Goal: Task Accomplishment & Management: Complete application form

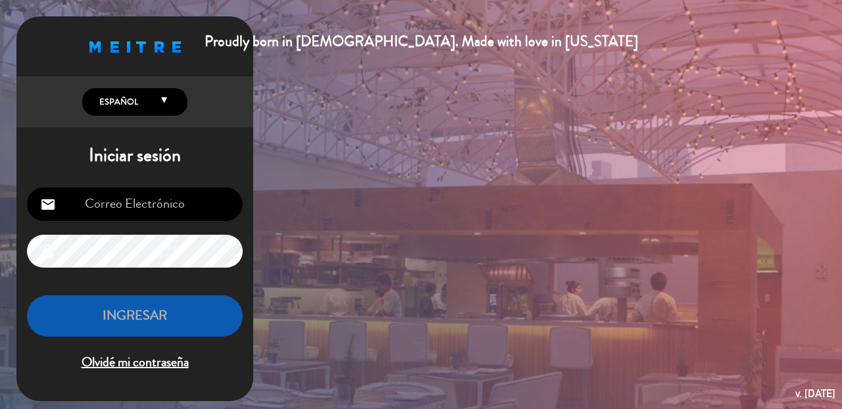
type input "[EMAIL_ADDRESS][DOMAIN_NAME]"
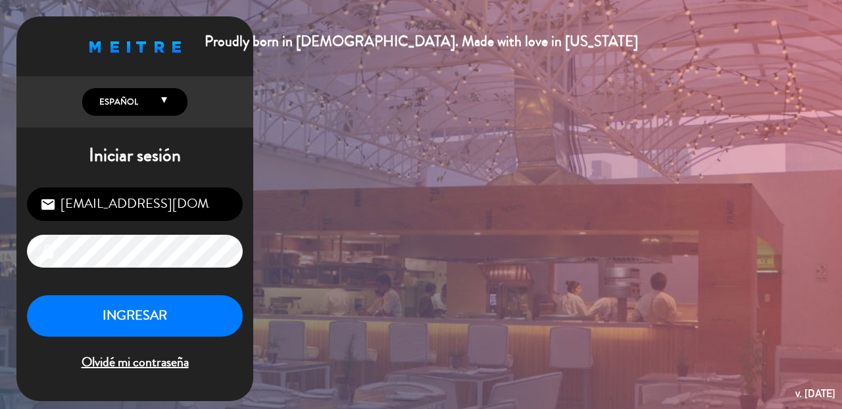
click at [153, 310] on button "INGRESAR" at bounding box center [135, 315] width 216 height 41
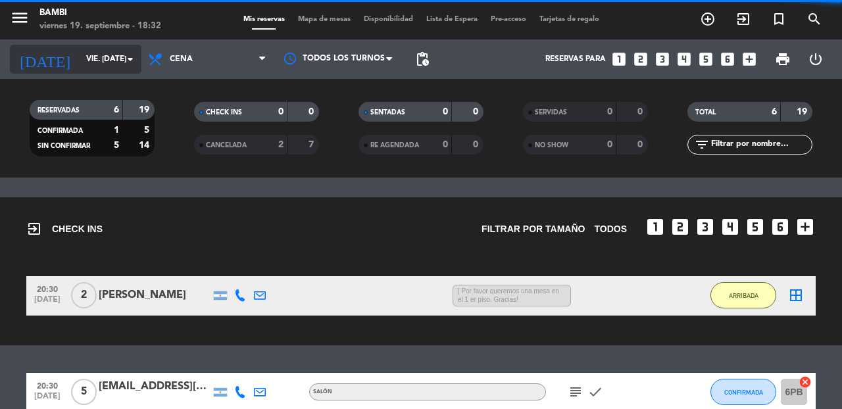
click at [130, 56] on icon "arrow_drop_down" at bounding box center [130, 59] width 16 height 16
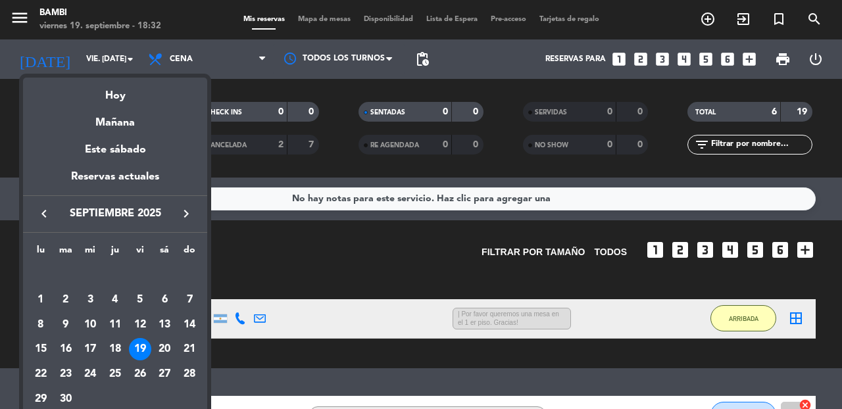
click at [137, 356] on div "19" at bounding box center [140, 349] width 22 height 22
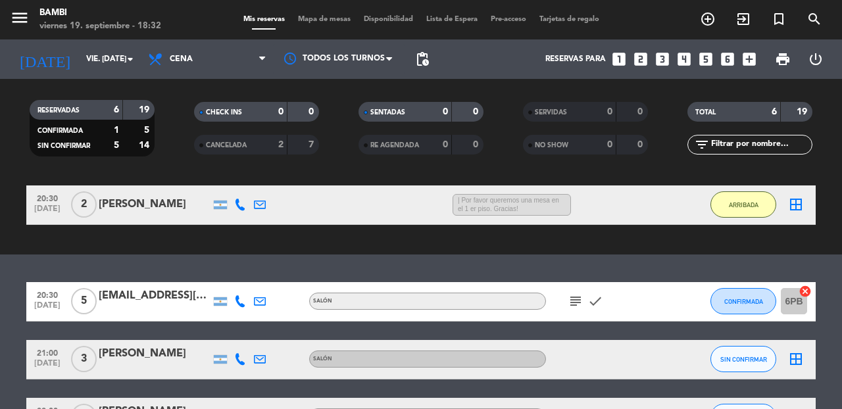
scroll to position [70, 0]
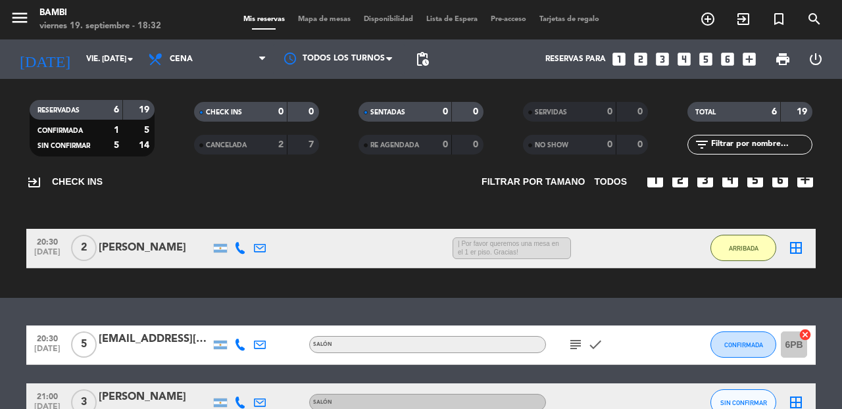
click at [804, 247] on div "border_all" at bounding box center [795, 248] width 39 height 39
click at [791, 248] on icon "border_all" at bounding box center [796, 248] width 16 height 16
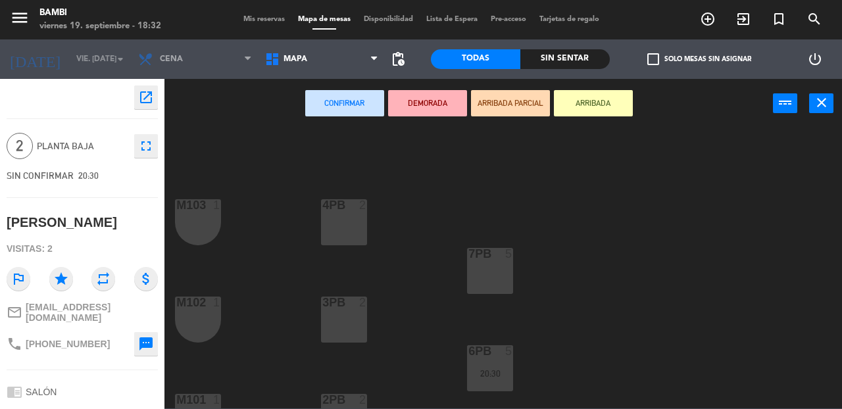
click at [345, 221] on div "4PB 2" at bounding box center [344, 222] width 46 height 46
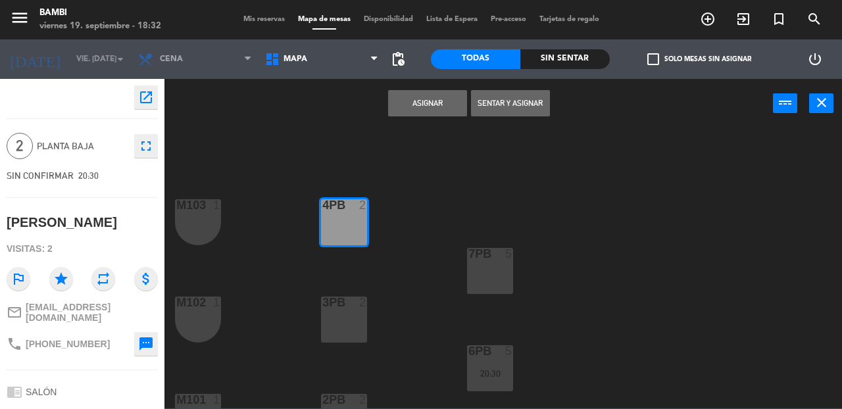
click at [427, 100] on button "Asignar" at bounding box center [427, 103] width 79 height 26
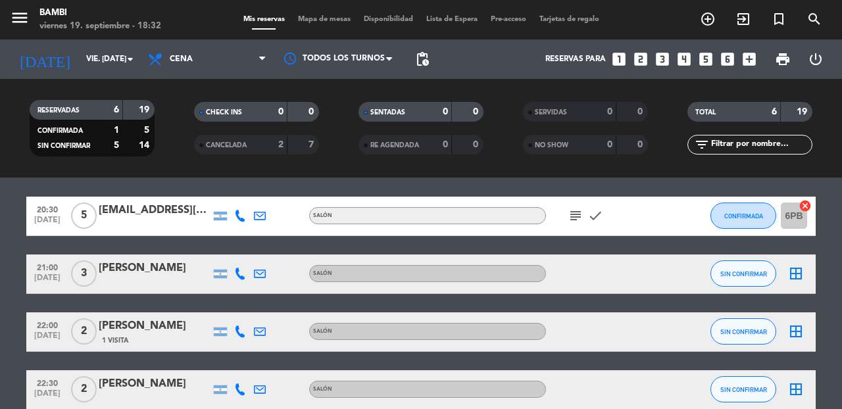
scroll to position [224, 0]
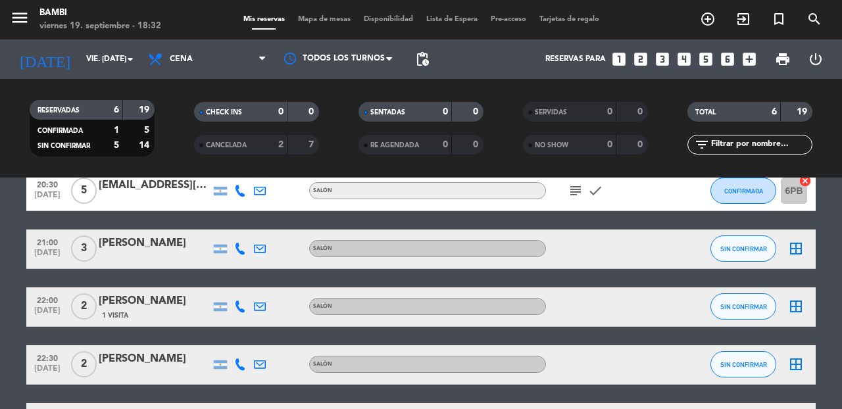
click at [796, 250] on icon "border_all" at bounding box center [796, 249] width 16 height 16
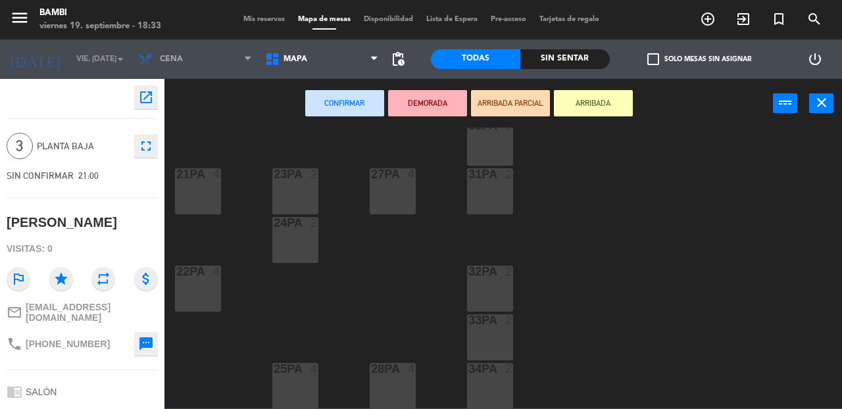
scroll to position [617, 0]
click at [383, 192] on div "27PA 4" at bounding box center [392, 189] width 46 height 46
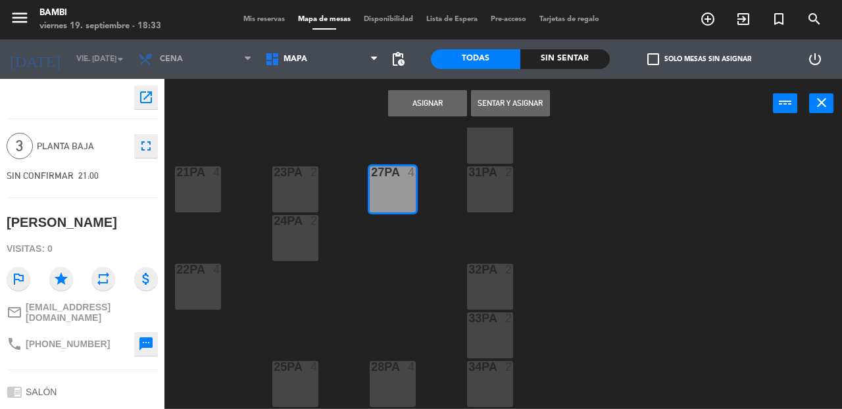
click at [437, 103] on button "Asignar" at bounding box center [427, 103] width 79 height 26
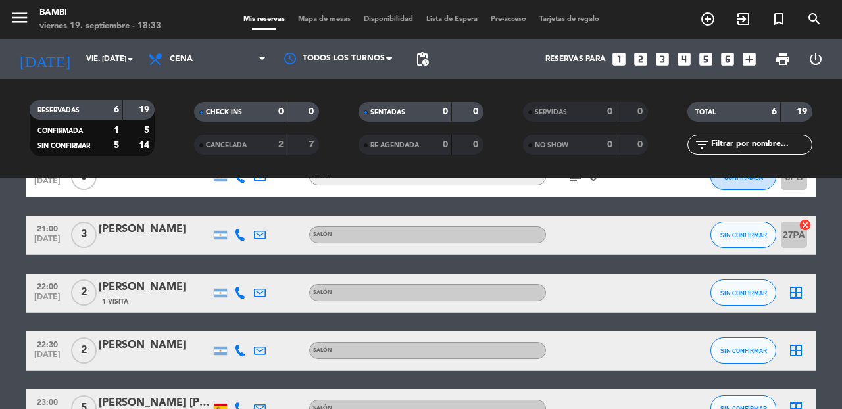
scroll to position [231, 0]
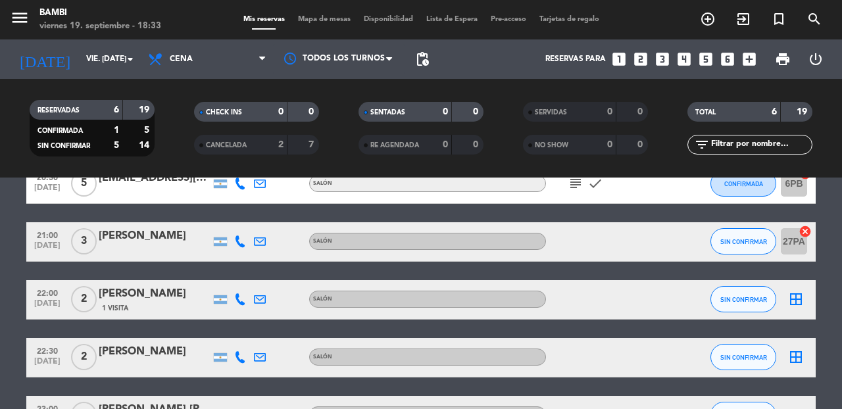
click at [796, 300] on icon "border_all" at bounding box center [796, 299] width 16 height 16
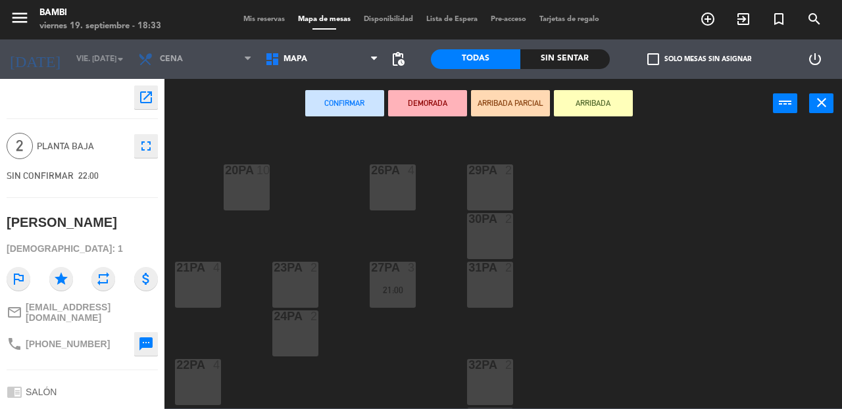
scroll to position [530, 0]
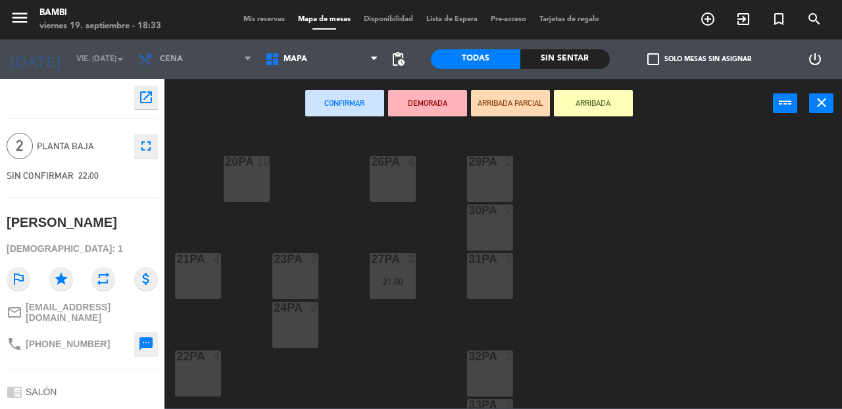
click at [489, 277] on div "31PA 2" at bounding box center [490, 276] width 46 height 46
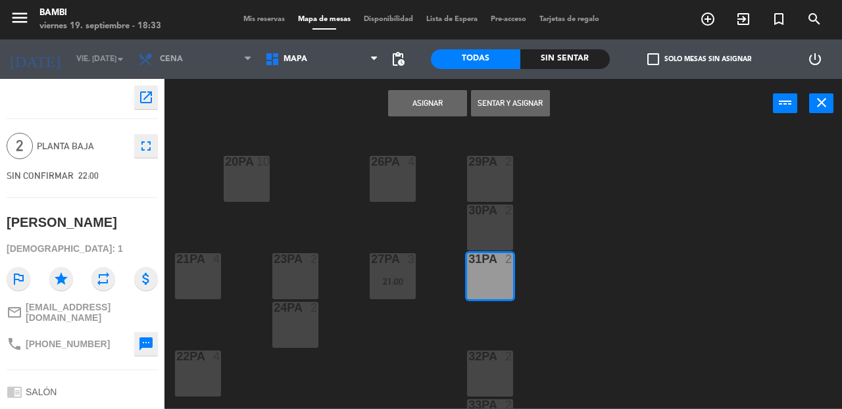
click at [423, 101] on button "Asignar" at bounding box center [427, 103] width 79 height 26
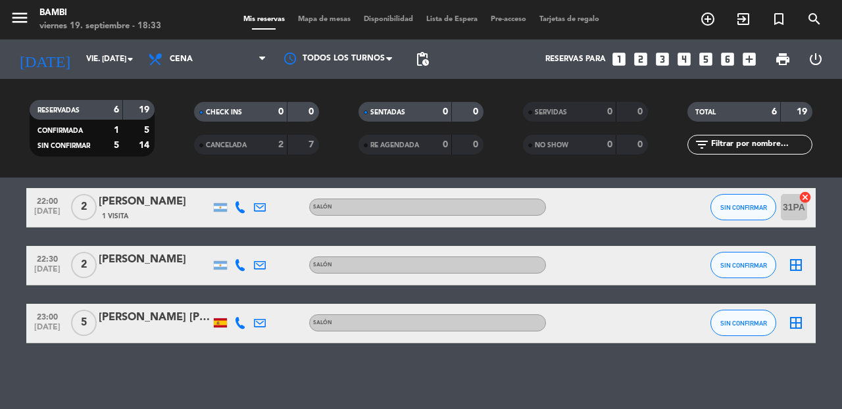
scroll to position [323, 0]
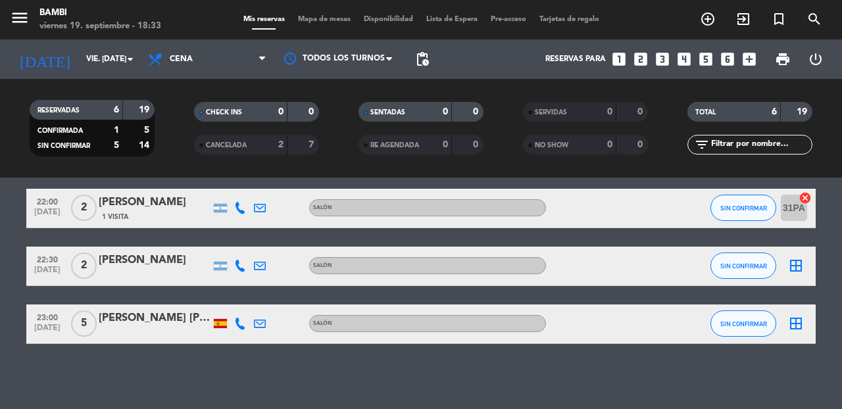
click at [796, 269] on icon "border_all" at bounding box center [796, 266] width 16 height 16
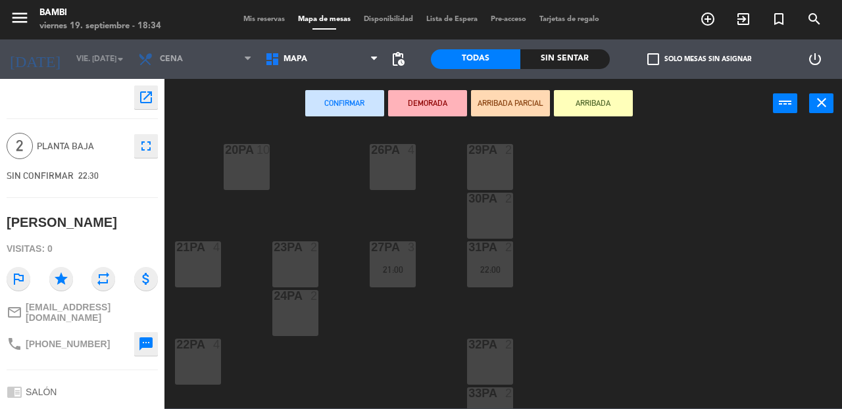
scroll to position [556, 0]
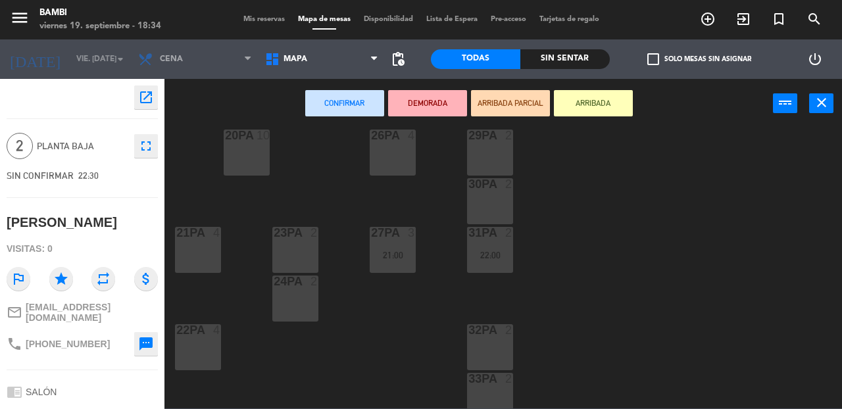
click at [293, 247] on div "23PA 2" at bounding box center [295, 250] width 46 height 46
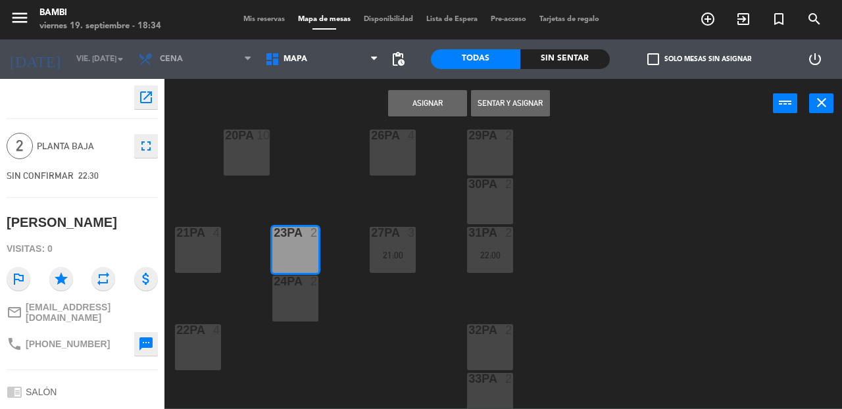
click at [435, 99] on button "Asignar" at bounding box center [427, 103] width 79 height 26
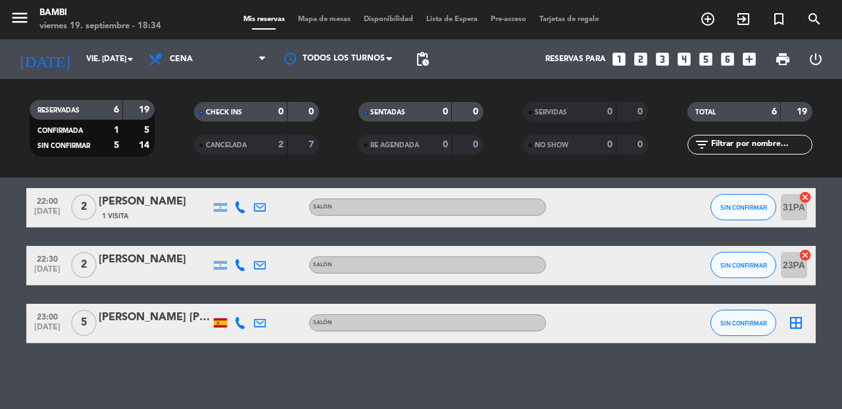
scroll to position [323, 0]
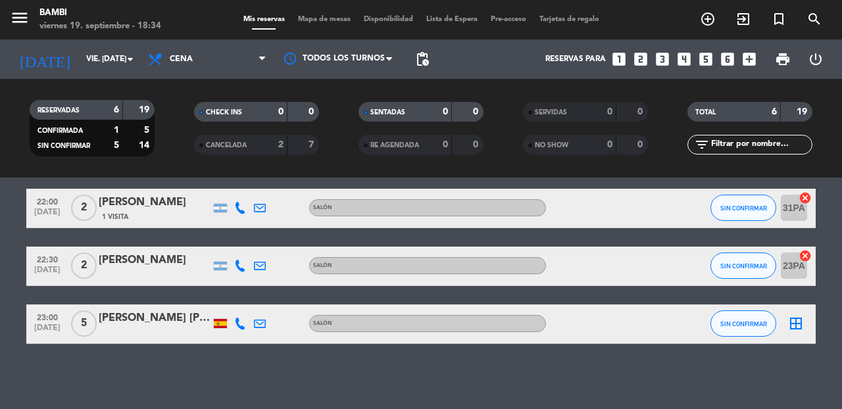
click at [799, 325] on icon "border_all" at bounding box center [796, 324] width 16 height 16
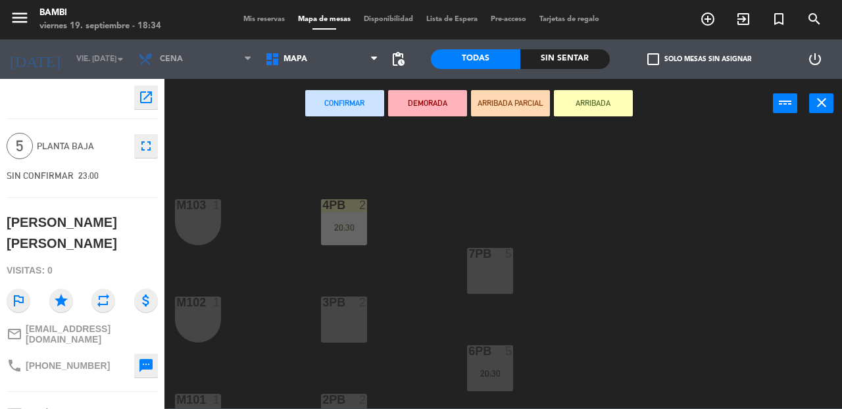
click at [497, 273] on div "7PB 5" at bounding box center [490, 271] width 46 height 46
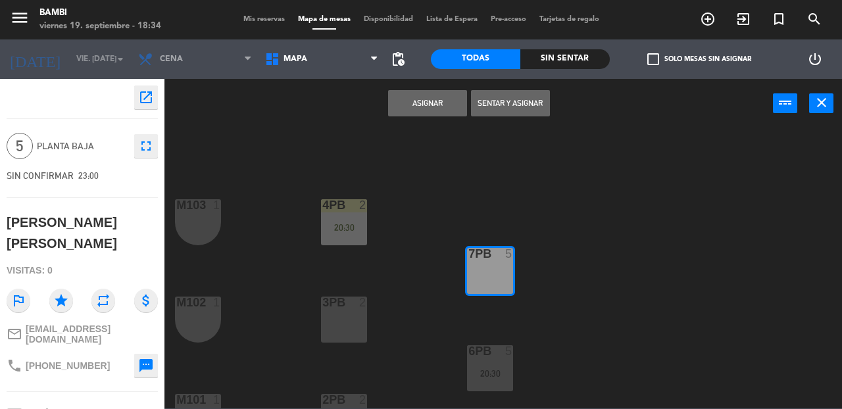
click at [427, 107] on button "Asignar" at bounding box center [427, 103] width 79 height 26
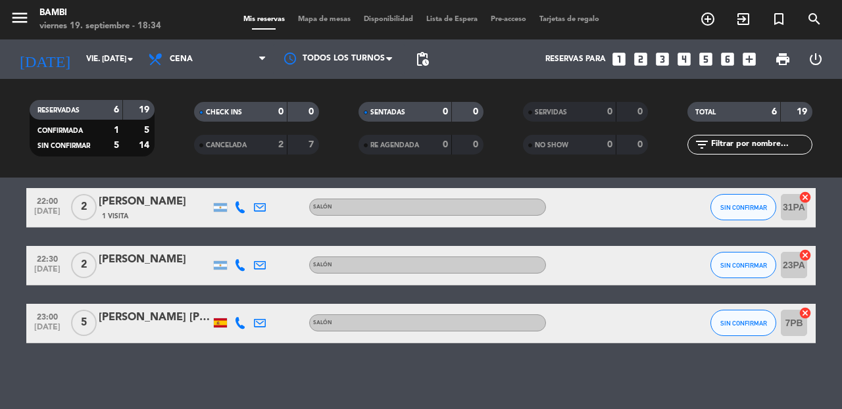
scroll to position [323, 0]
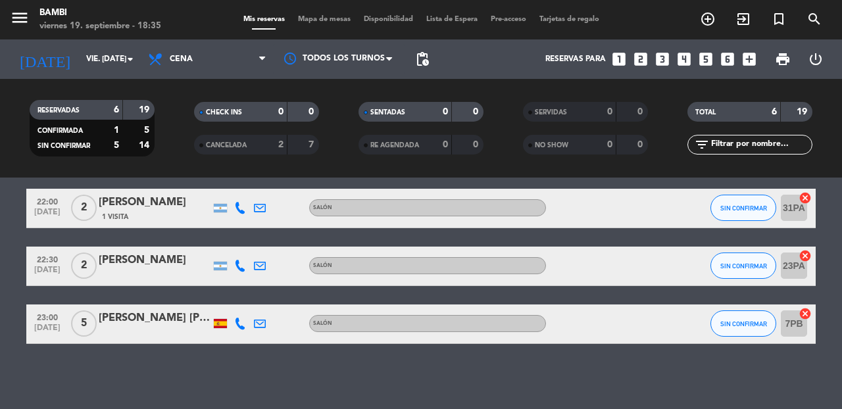
click at [241, 325] on icon at bounding box center [240, 324] width 12 height 12
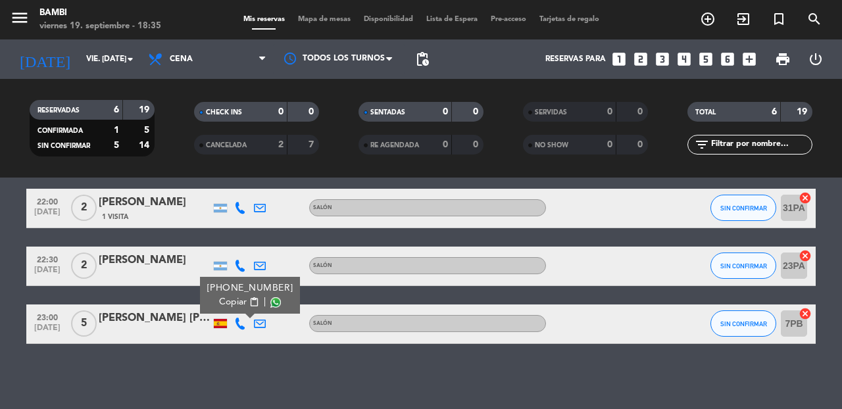
click at [270, 302] on span at bounding box center [275, 302] width 11 height 11
click at [226, 303] on span "Copiar" at bounding box center [233, 302] width 28 height 14
click at [709, 23] on icon "add_circle_outline" at bounding box center [708, 19] width 16 height 16
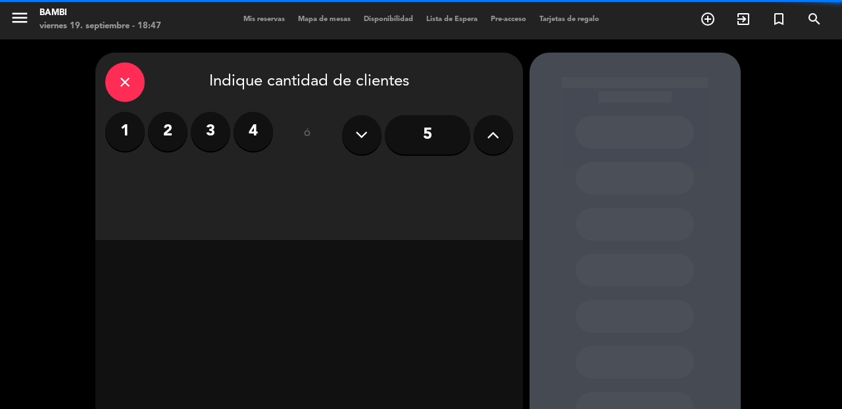
click at [174, 133] on label "2" at bounding box center [167, 131] width 39 height 39
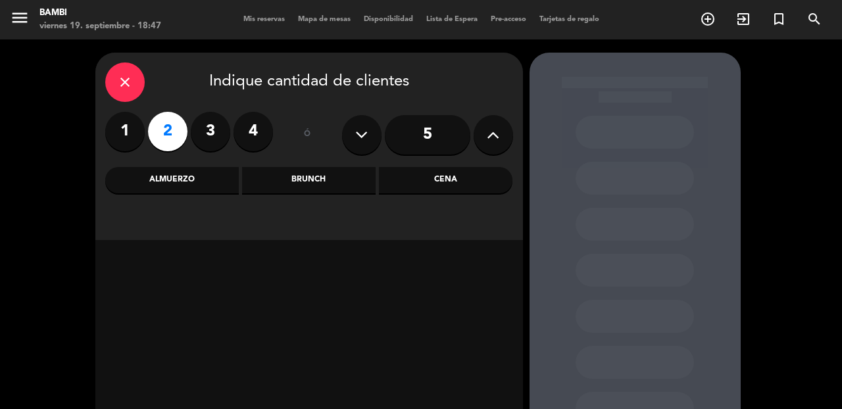
click at [454, 178] on div "Cena" at bounding box center [445, 180] width 133 height 26
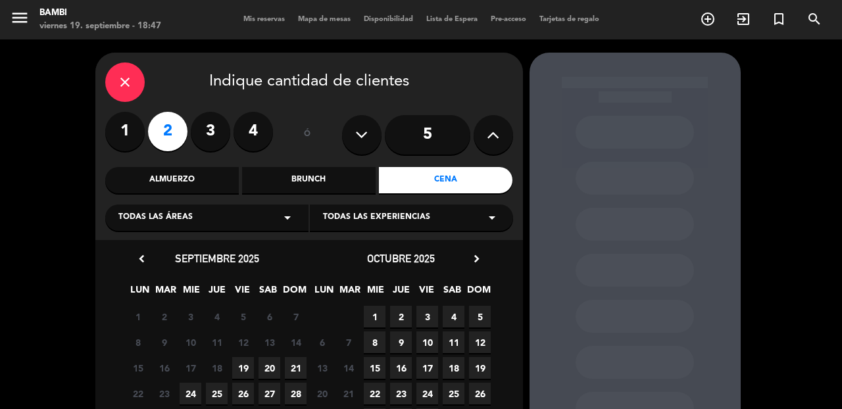
click at [247, 368] on span "19" at bounding box center [243, 368] width 22 height 22
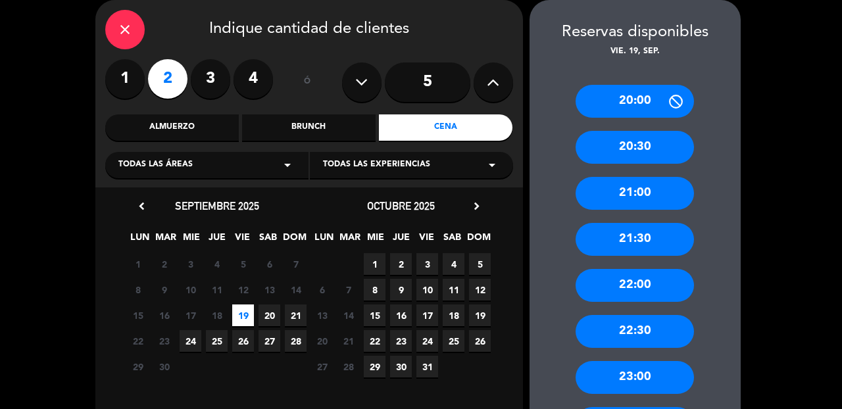
click at [648, 192] on div "21:00" at bounding box center [634, 193] width 118 height 33
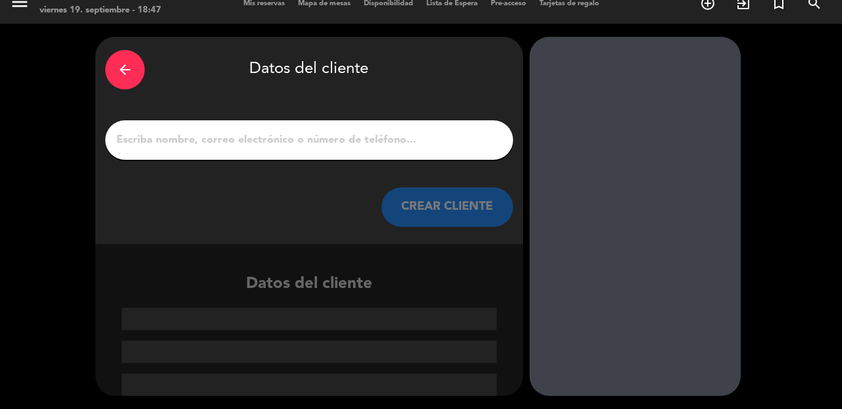
scroll to position [16, 0]
click at [364, 144] on input "1" at bounding box center [309, 140] width 388 height 18
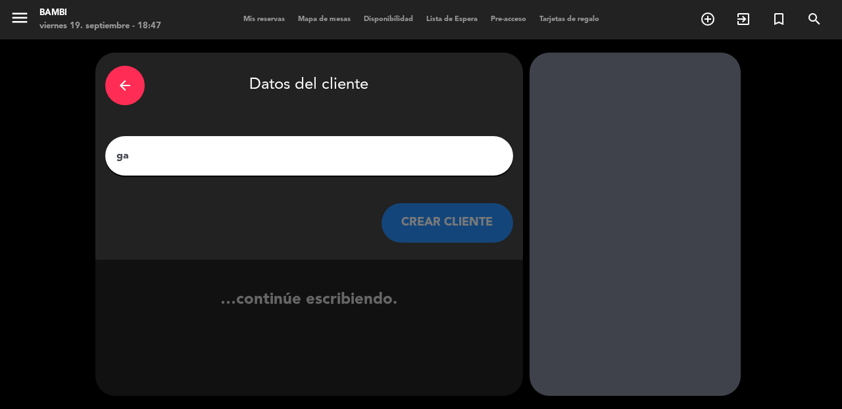
type input "g"
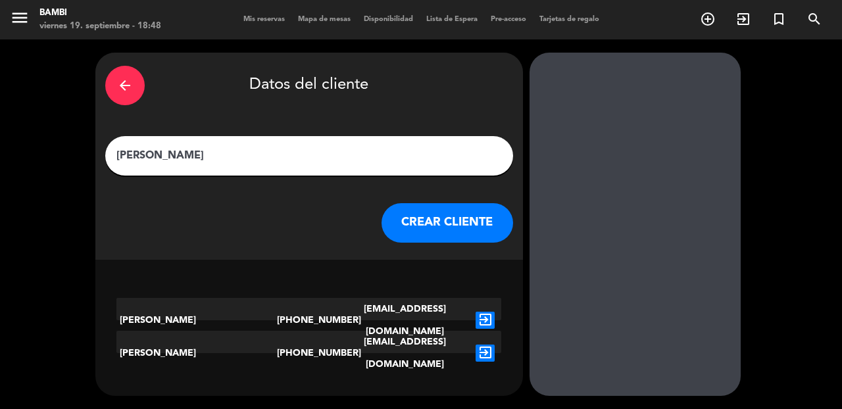
type input "[PERSON_NAME]"
click at [477, 222] on button "CREAR CLIENTE" at bounding box center [446, 222] width 131 height 39
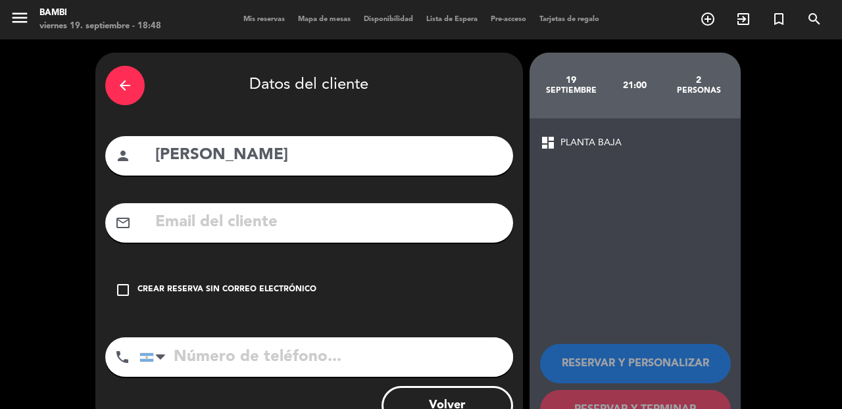
click at [124, 298] on div "check_box_outline_blank Crear reserva sin correo electrónico" at bounding box center [309, 289] width 408 height 39
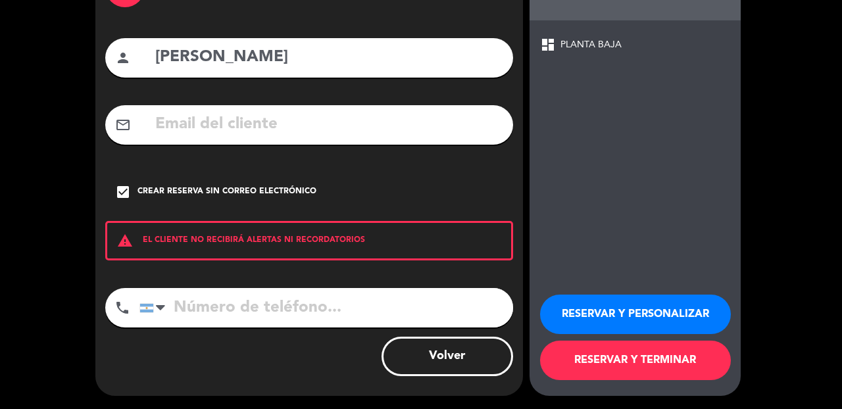
scroll to position [98, 0]
click at [257, 314] on input "tel" at bounding box center [325, 307] width 373 height 39
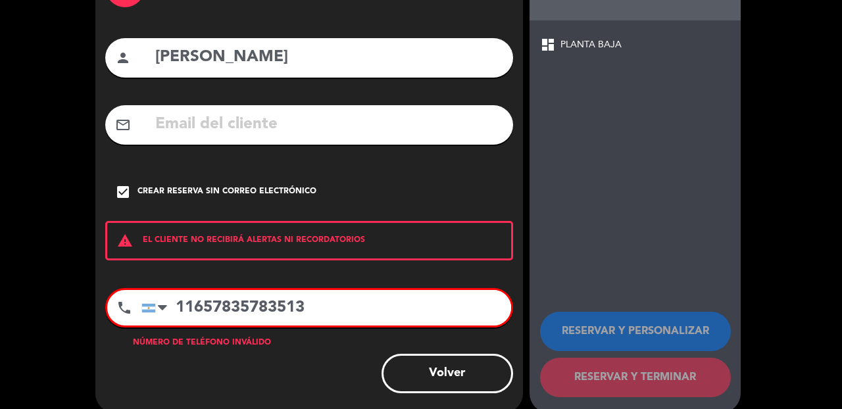
click at [249, 308] on input "11657835783513" at bounding box center [325, 308] width 369 height 36
click at [285, 303] on input "11657835783513" at bounding box center [325, 308] width 369 height 36
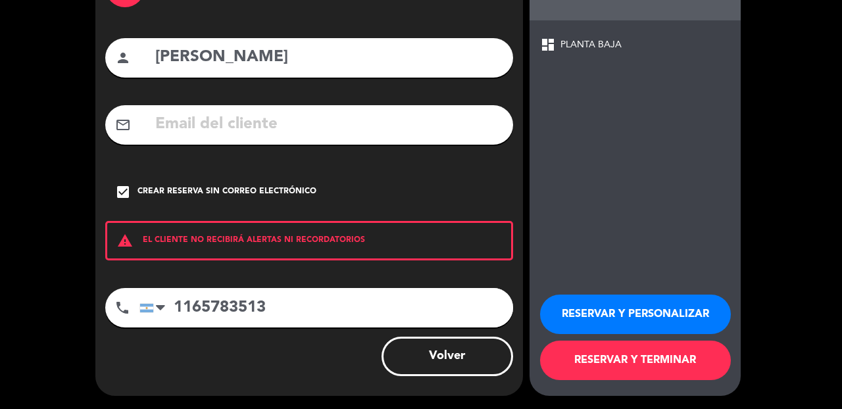
type input "1165783513"
click at [634, 373] on button "RESERVAR Y TERMINAR" at bounding box center [635, 360] width 191 height 39
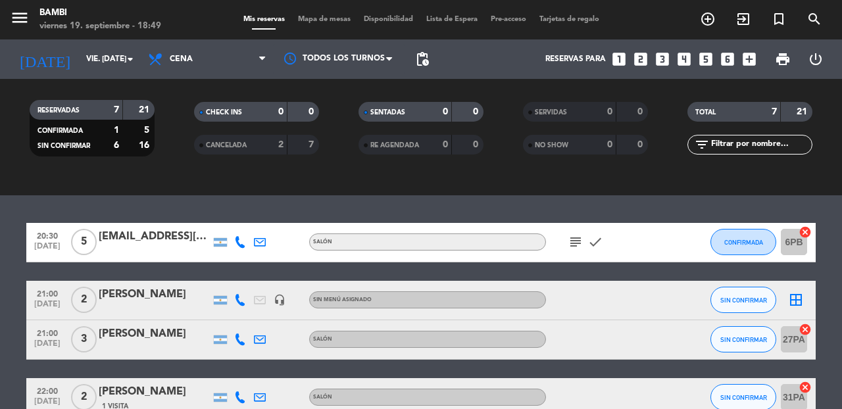
scroll to position [191, 0]
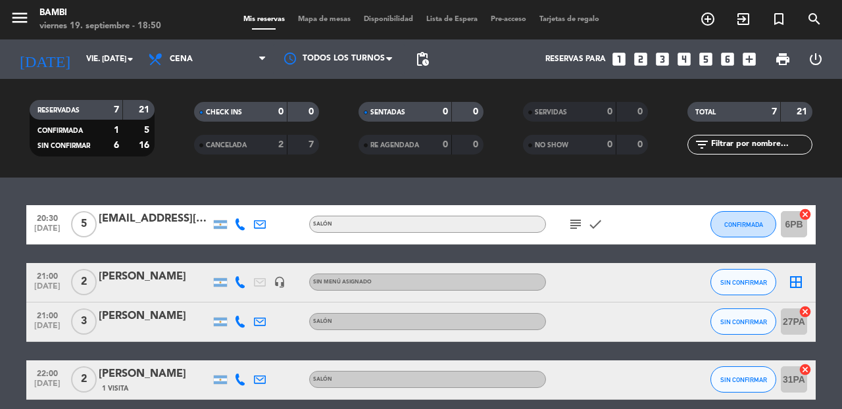
click at [797, 279] on icon "border_all" at bounding box center [796, 282] width 16 height 16
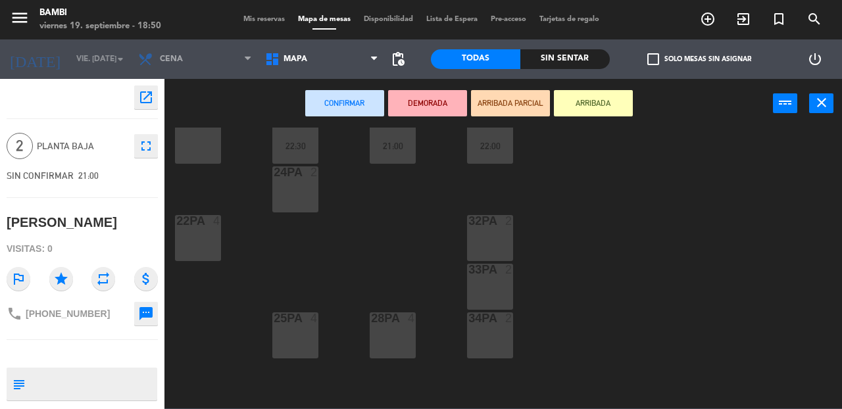
scroll to position [671, 0]
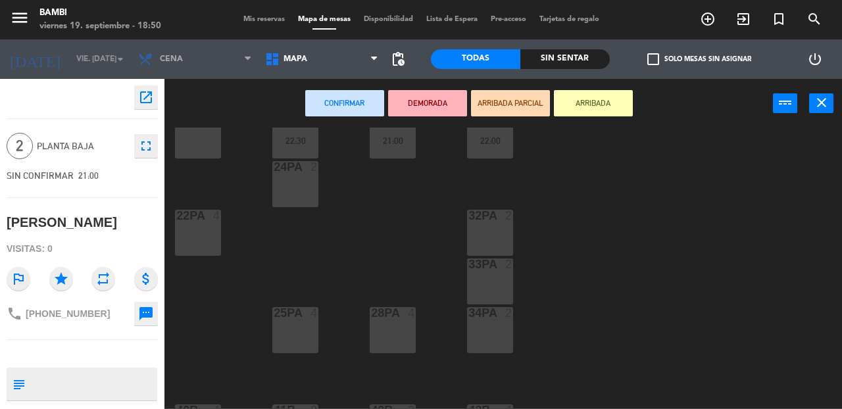
click at [289, 328] on div "25PA 4" at bounding box center [295, 330] width 46 height 46
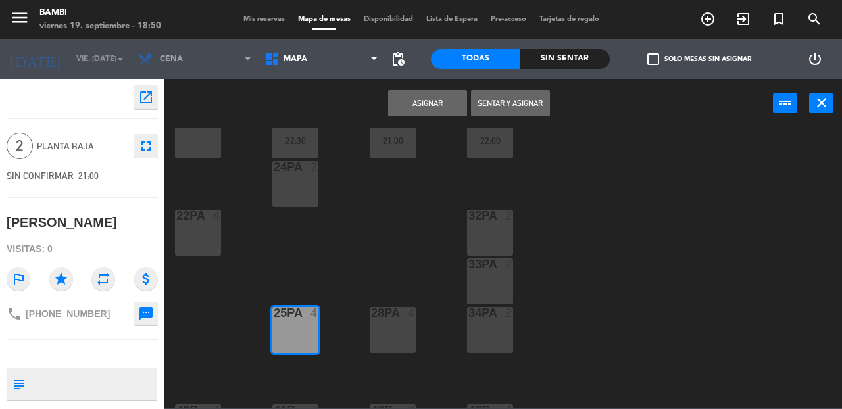
click at [303, 204] on div "24PA 2" at bounding box center [295, 184] width 46 height 46
click at [291, 343] on div "25PA 4" at bounding box center [295, 330] width 46 height 46
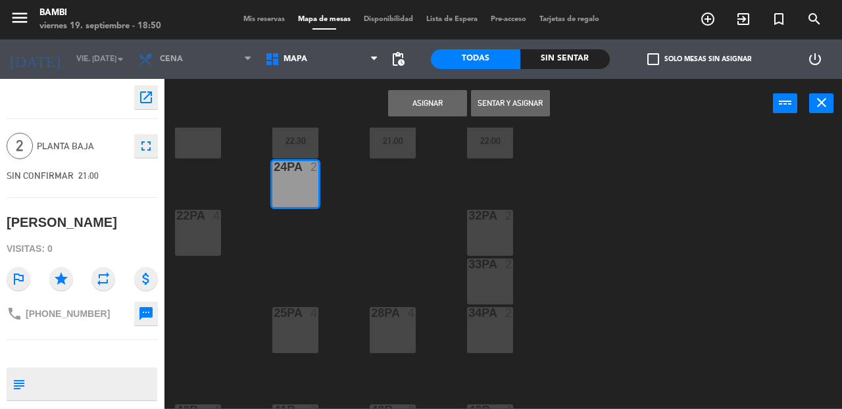
click at [438, 101] on button "Asignar" at bounding box center [427, 103] width 79 height 26
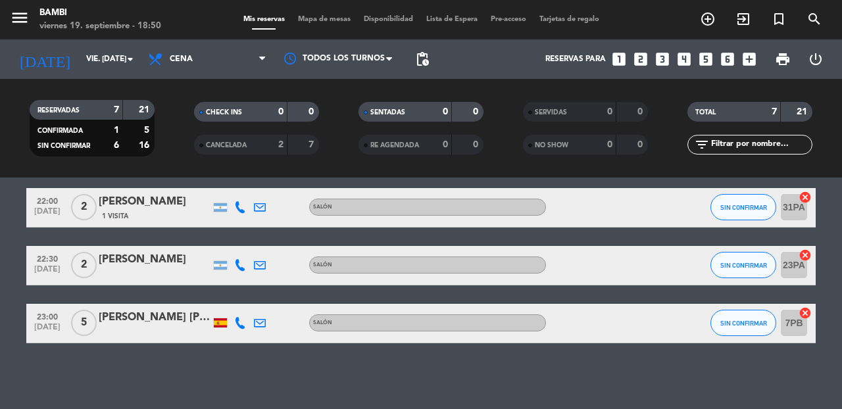
scroll to position [362, 0]
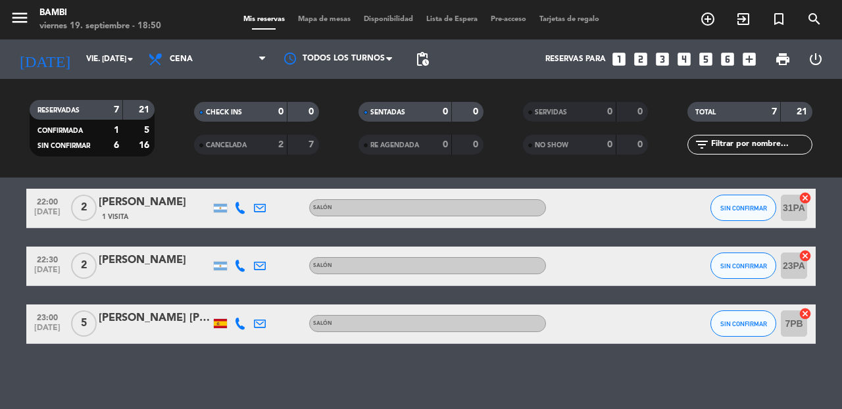
click at [168, 312] on div "[PERSON_NAME] [PERSON_NAME]" at bounding box center [155, 318] width 112 height 17
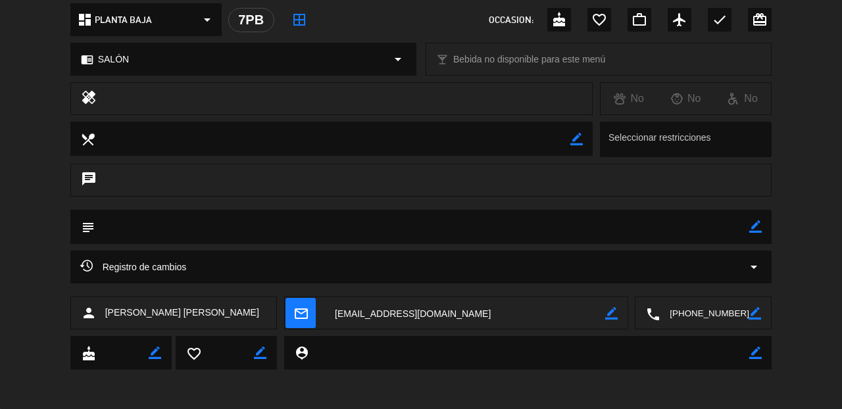
scroll to position [154, 0]
drag, startPoint x: 422, startPoint y: 314, endPoint x: 336, endPoint y: 314, distance: 86.1
click at [336, 314] on textarea at bounding box center [465, 314] width 280 height 33
drag, startPoint x: 423, startPoint y: 316, endPoint x: 330, endPoint y: 312, distance: 93.4
click at [330, 313] on textarea at bounding box center [465, 314] width 280 height 33
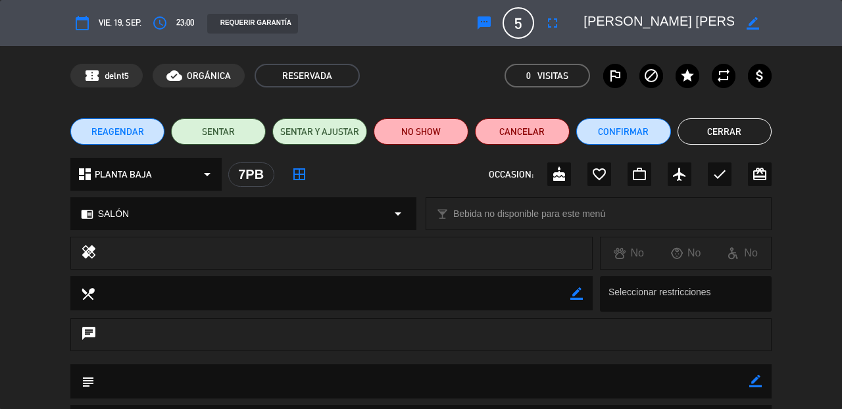
scroll to position [0, 0]
click at [735, 144] on button "Cerrar" at bounding box center [724, 131] width 95 height 26
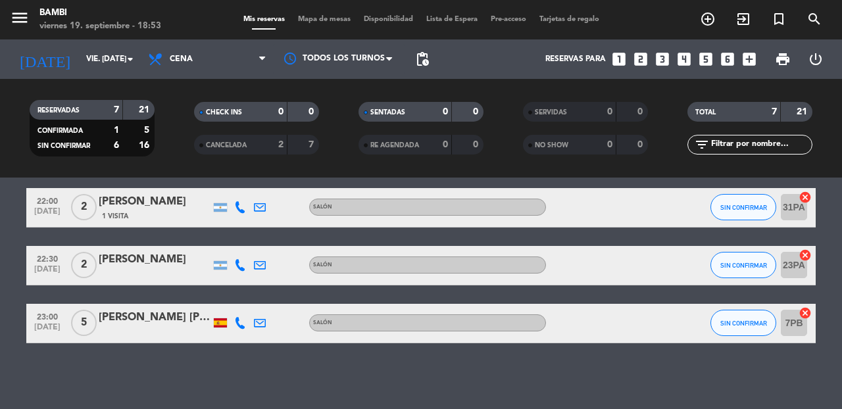
scroll to position [362, 0]
